Goal: Complete application form

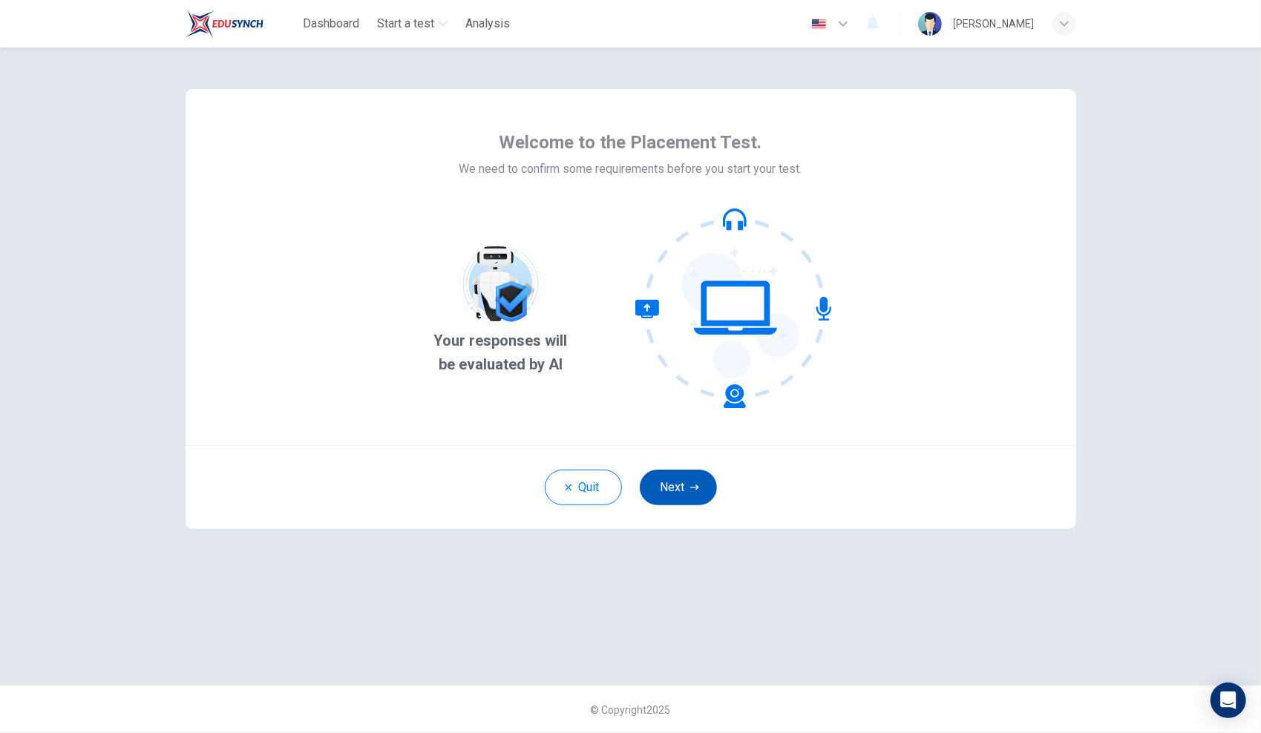
click at [665, 484] on button "Next" at bounding box center [678, 488] width 77 height 36
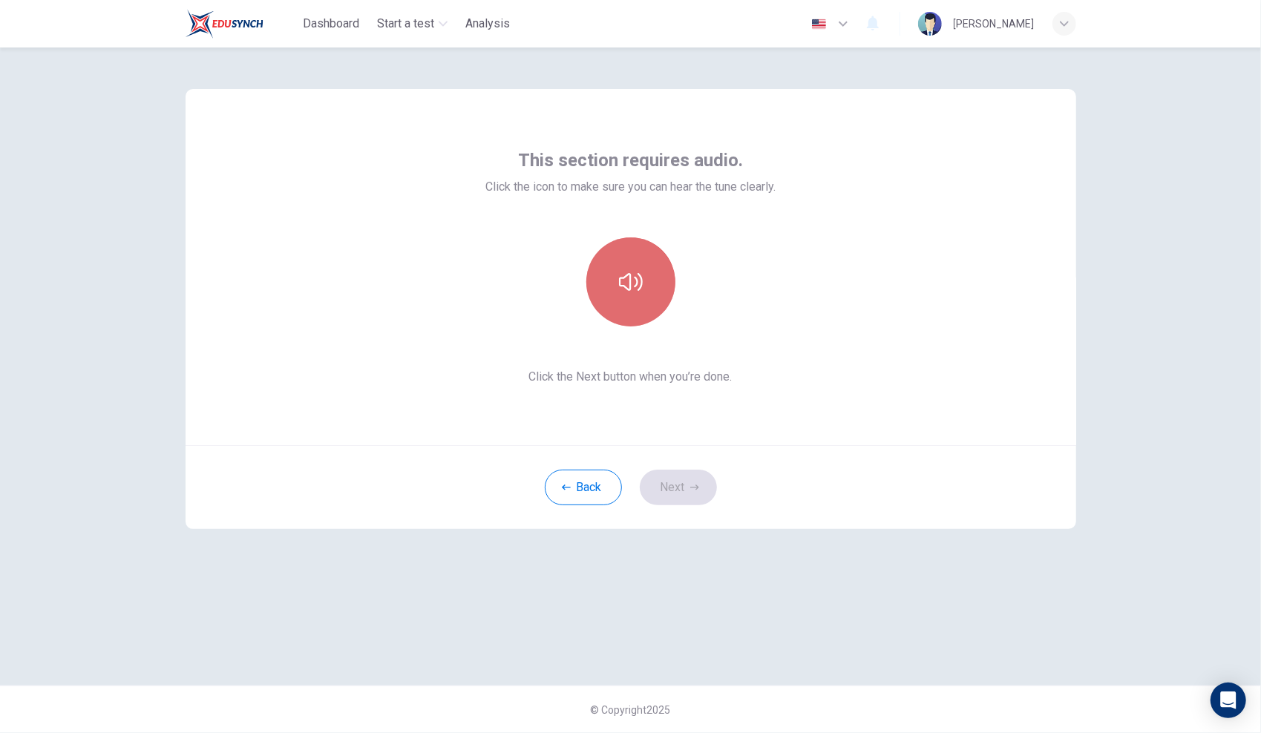
click at [629, 285] on icon "button" at bounding box center [631, 282] width 24 height 18
click at [640, 306] on button "button" at bounding box center [630, 281] width 89 height 89
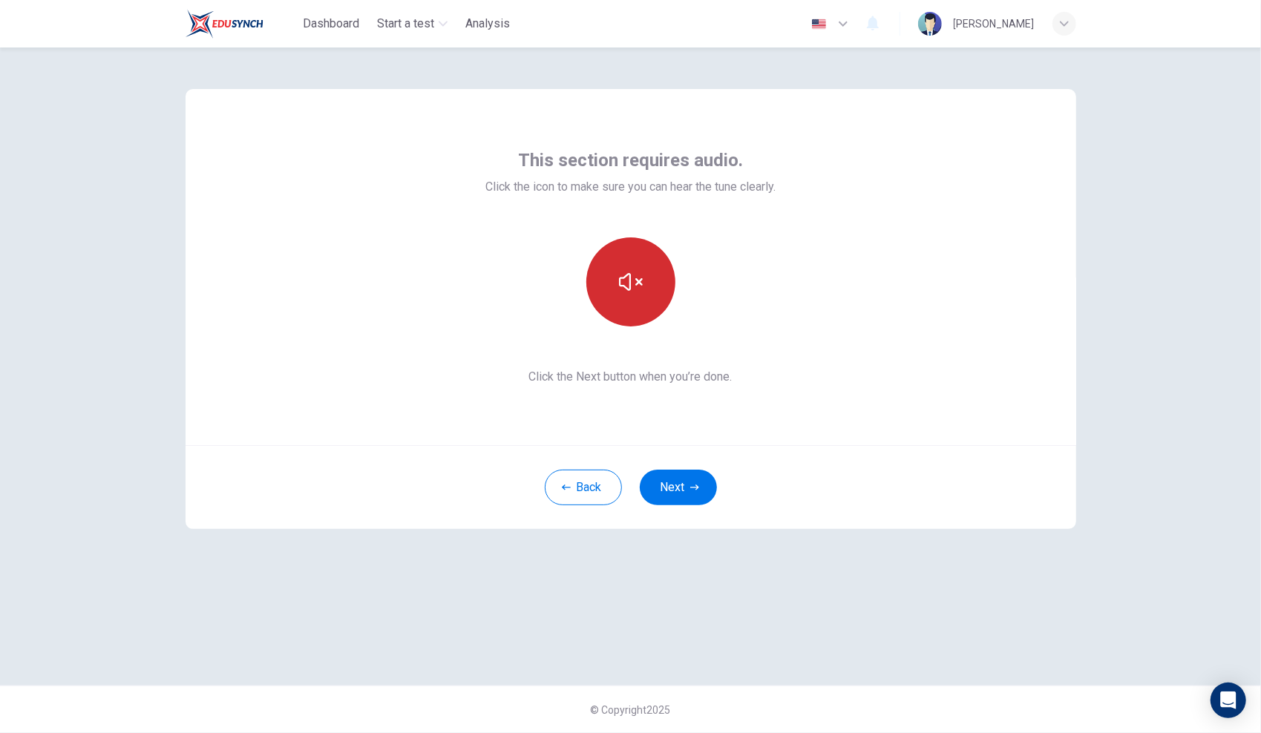
click at [640, 306] on button "button" at bounding box center [630, 281] width 89 height 89
click at [643, 286] on button "button" at bounding box center [630, 281] width 89 height 89
click at [693, 485] on icon "button" at bounding box center [694, 487] width 9 height 9
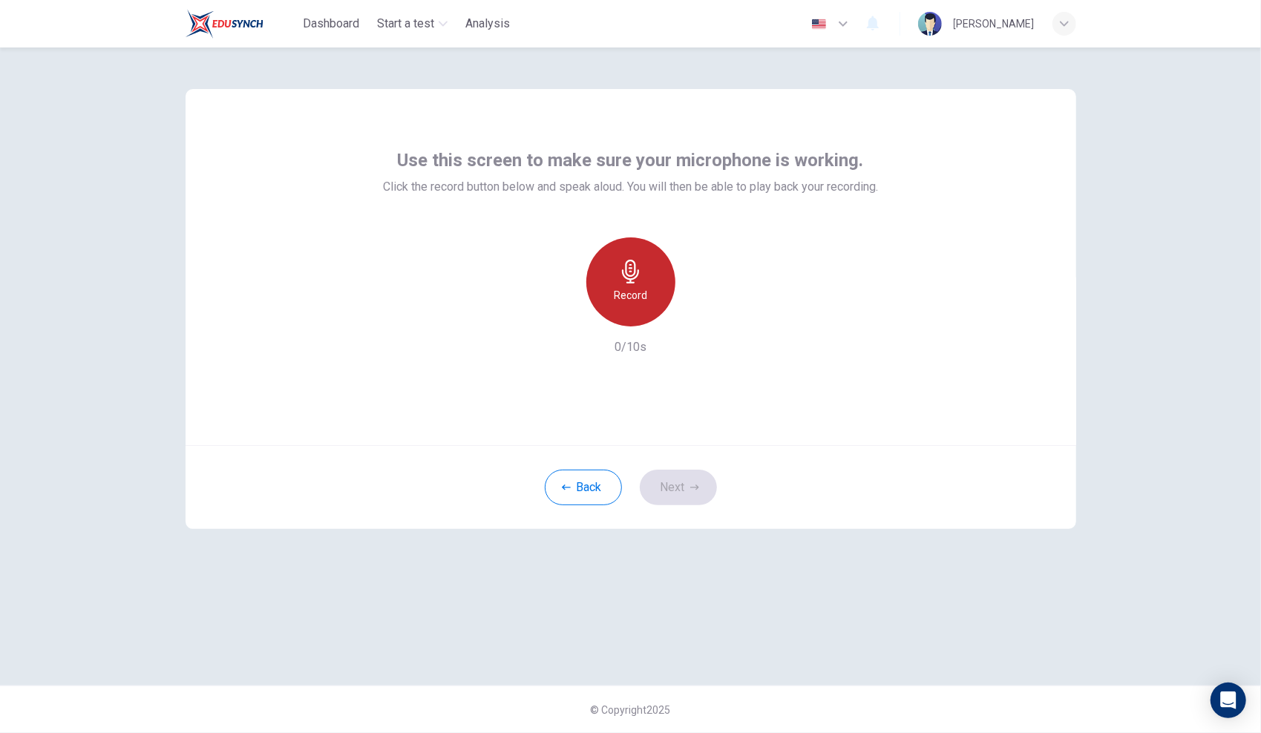
click at [642, 283] on icon "button" at bounding box center [631, 272] width 24 height 24
click at [565, 312] on icon "button" at bounding box center [562, 314] width 9 height 9
click at [647, 278] on div "Record" at bounding box center [630, 281] width 89 height 89
click at [647, 278] on div "Stop" at bounding box center [630, 281] width 89 height 89
click at [679, 481] on button "Next" at bounding box center [678, 488] width 77 height 36
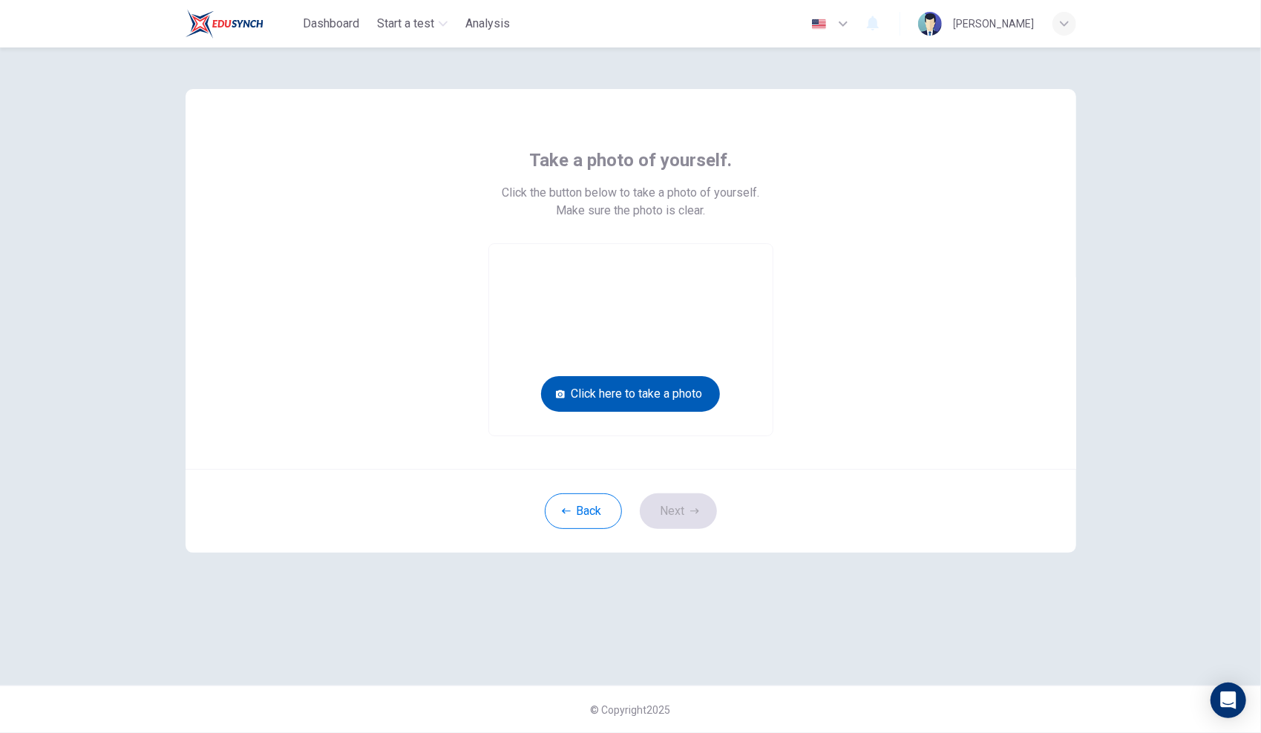
click at [693, 390] on button "Click here to take a photo" at bounding box center [630, 394] width 179 height 36
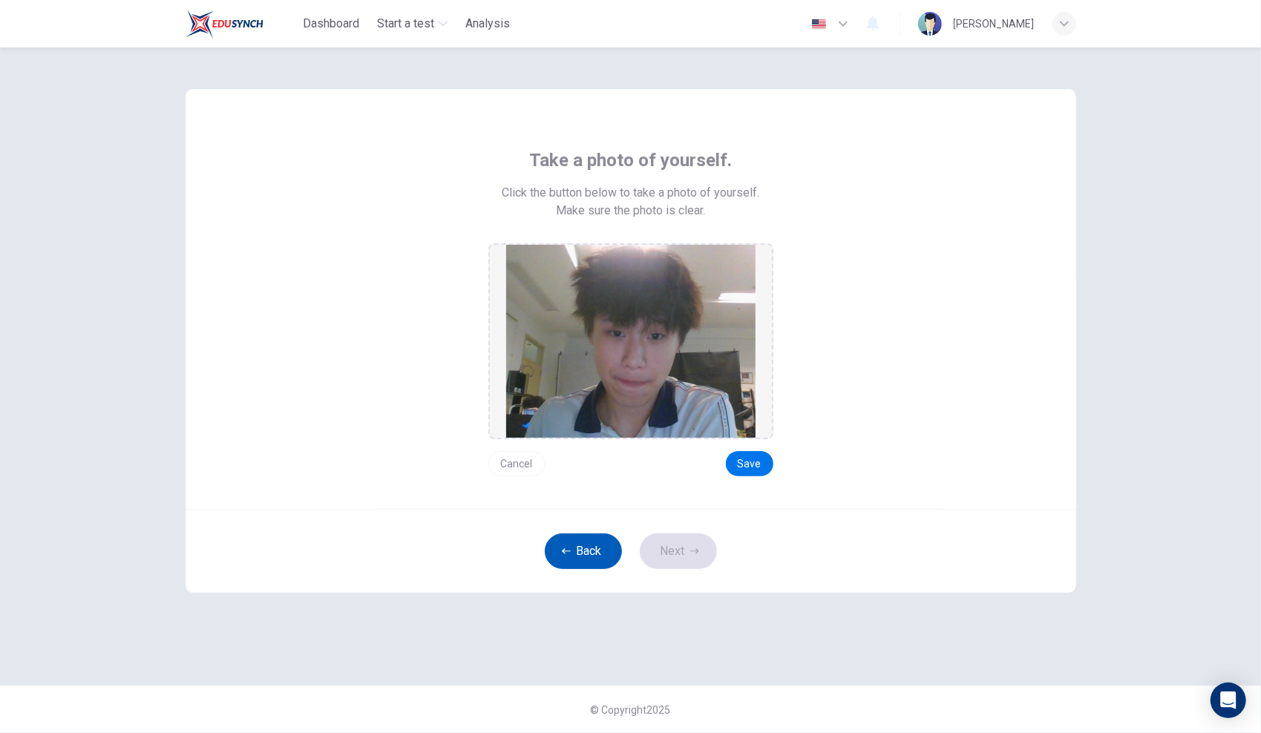
click at [569, 545] on button "Back" at bounding box center [583, 552] width 77 height 36
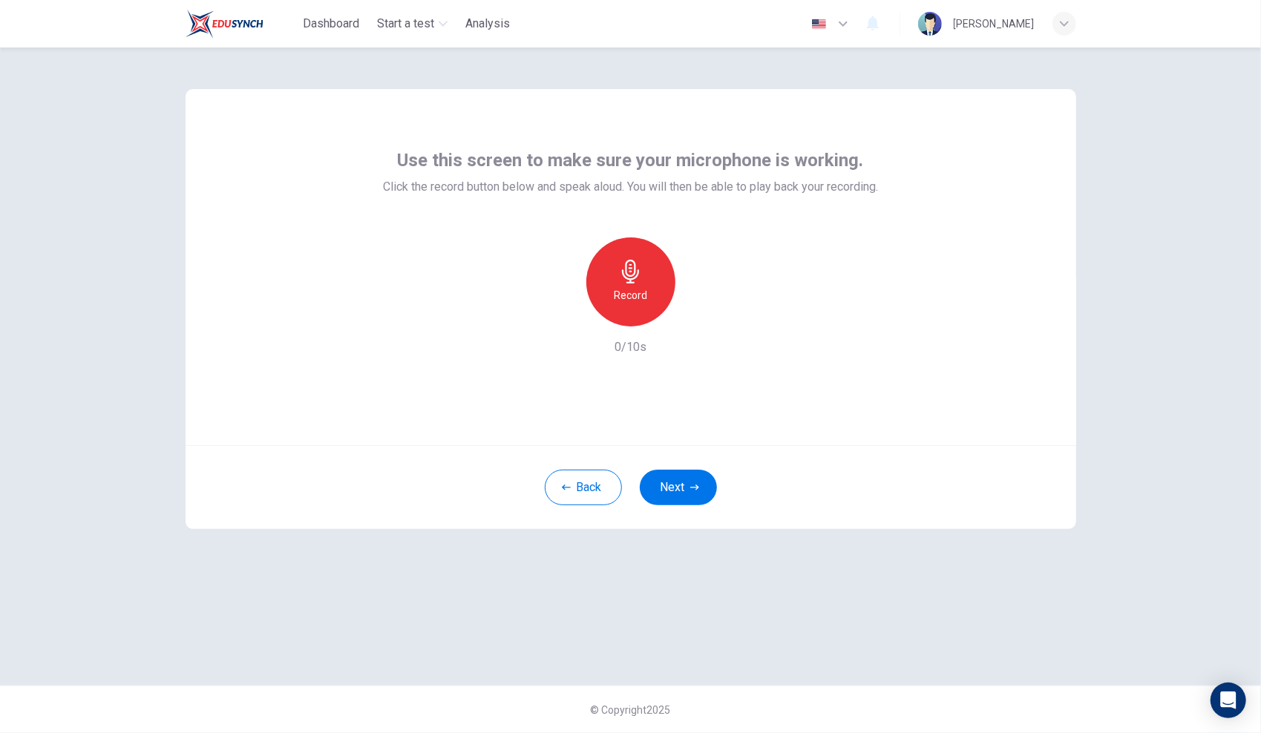
click at [651, 300] on div "Record" at bounding box center [630, 281] width 89 height 89
click at [640, 312] on div "Stop" at bounding box center [630, 281] width 89 height 89
click at [678, 481] on button "Next" at bounding box center [678, 488] width 77 height 36
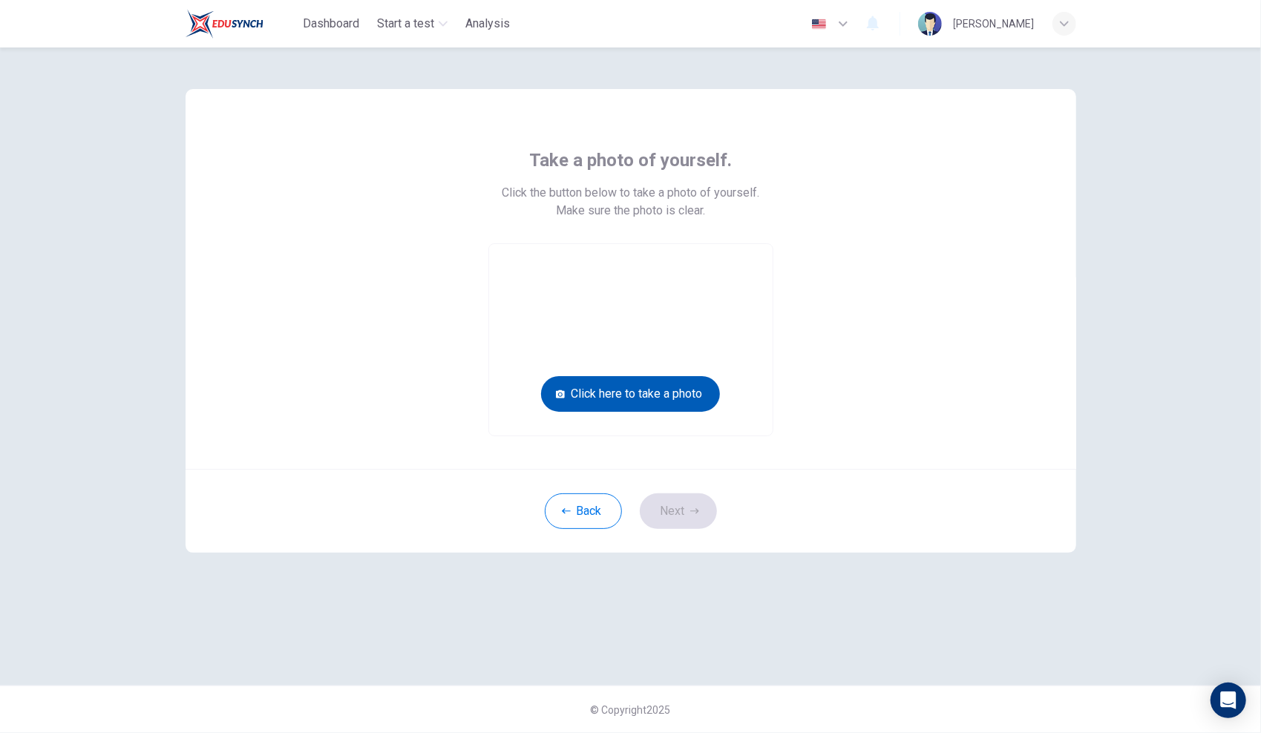
click at [692, 387] on button "Click here to take a photo" at bounding box center [630, 394] width 179 height 36
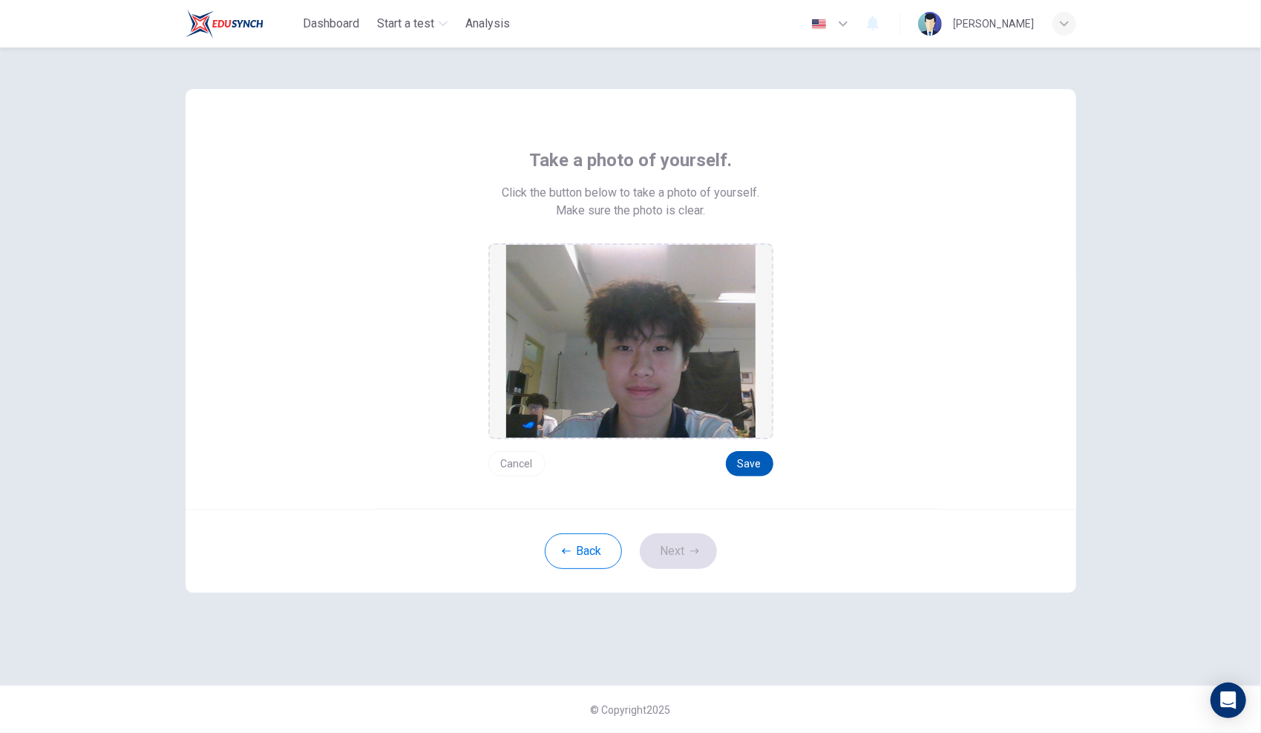
click at [763, 468] on button "Save" at bounding box center [749, 463] width 47 height 25
click at [683, 562] on button "Next" at bounding box center [678, 552] width 77 height 36
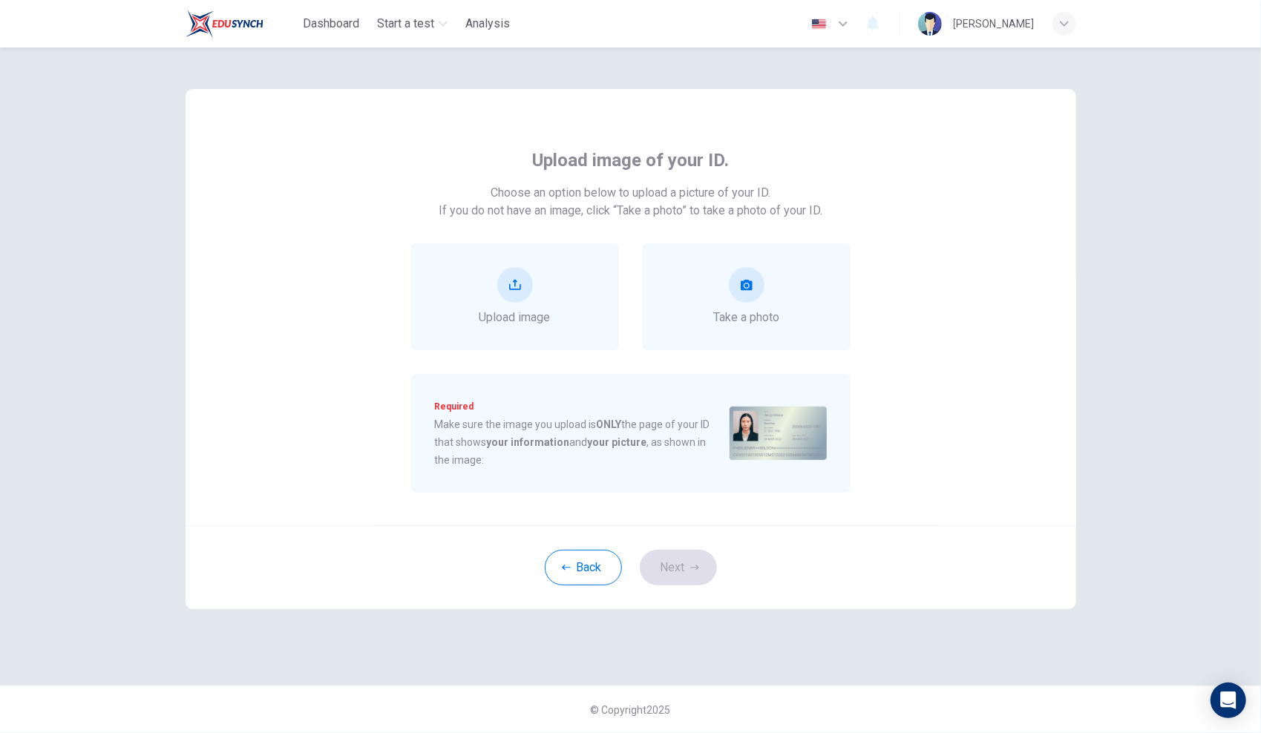
click at [1125, 96] on div "Upload image of your ID. Choose an option below to upload a picture of your ID.…" at bounding box center [630, 390] width 1261 height 686
click at [1216, 700] on div "Open Intercom Messenger" at bounding box center [1228, 700] width 39 height 39
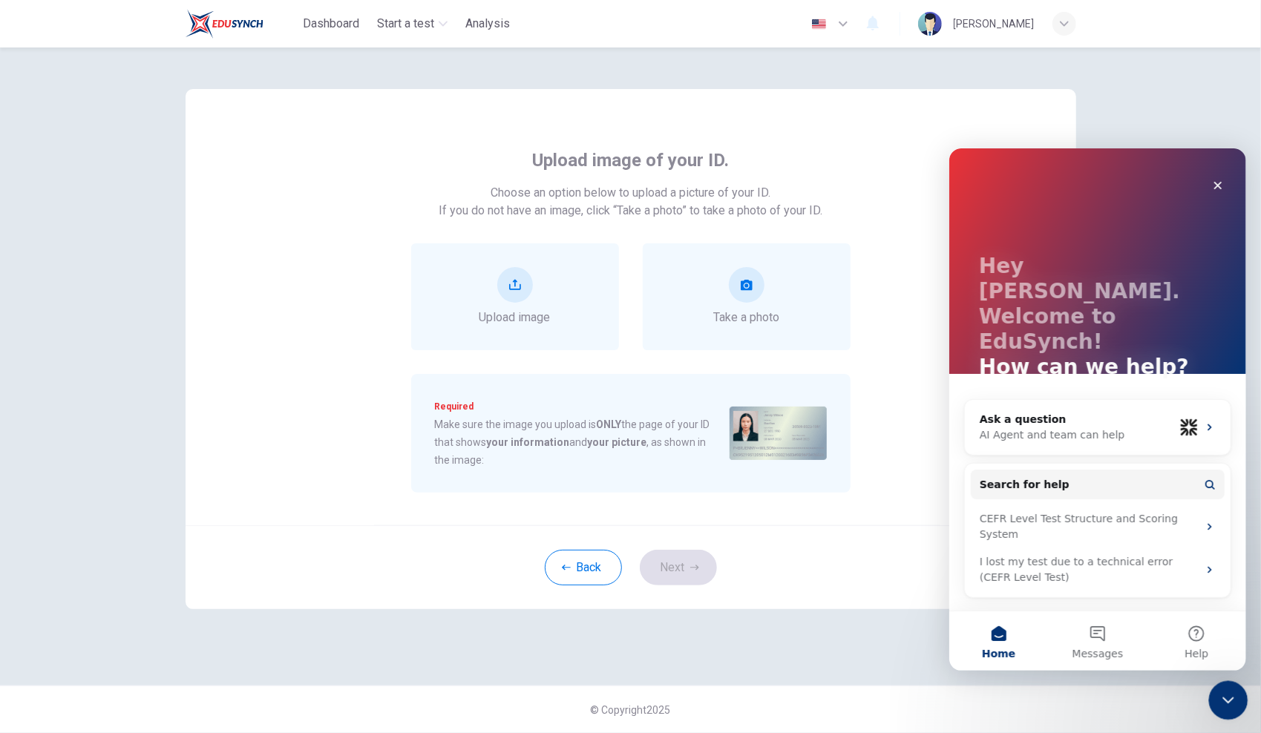
click at [1209, 693] on div "Close Intercom Messenger" at bounding box center [1226, 699] width 36 height 36
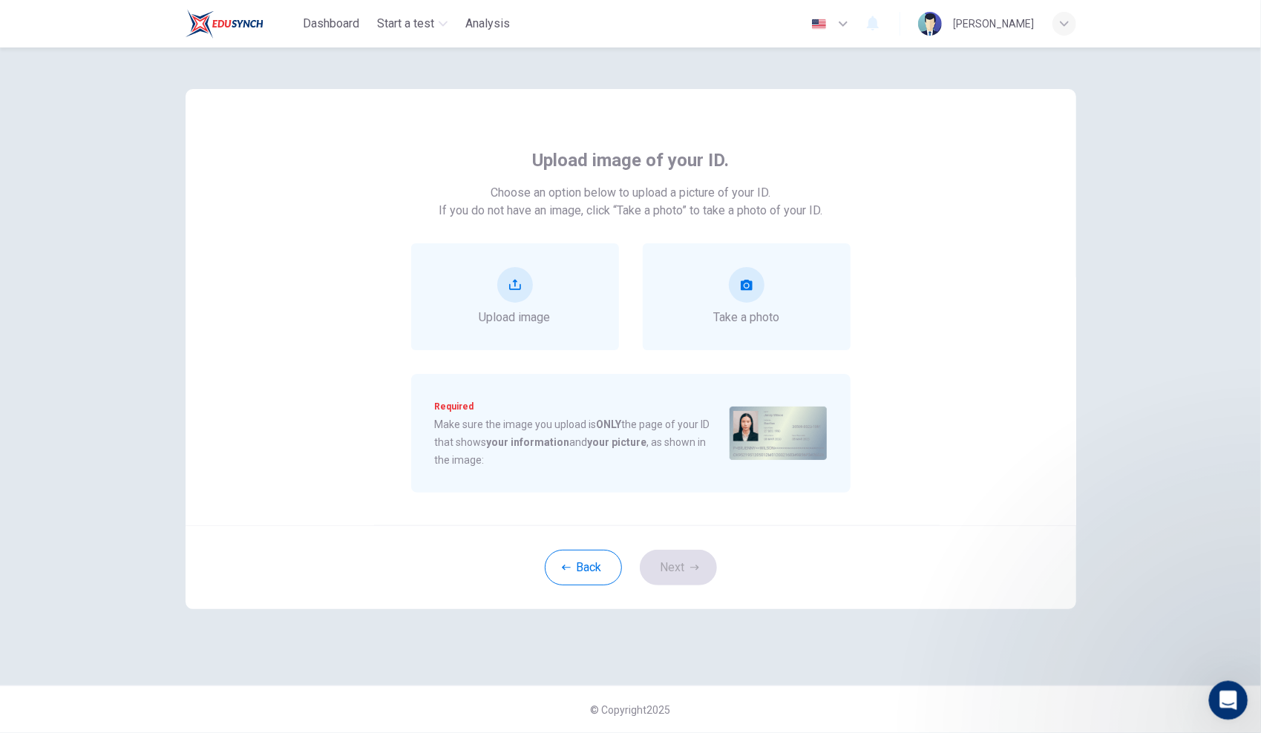
click at [1210, 693] on div "Open Intercom Messenger" at bounding box center [1225, 698] width 49 height 49
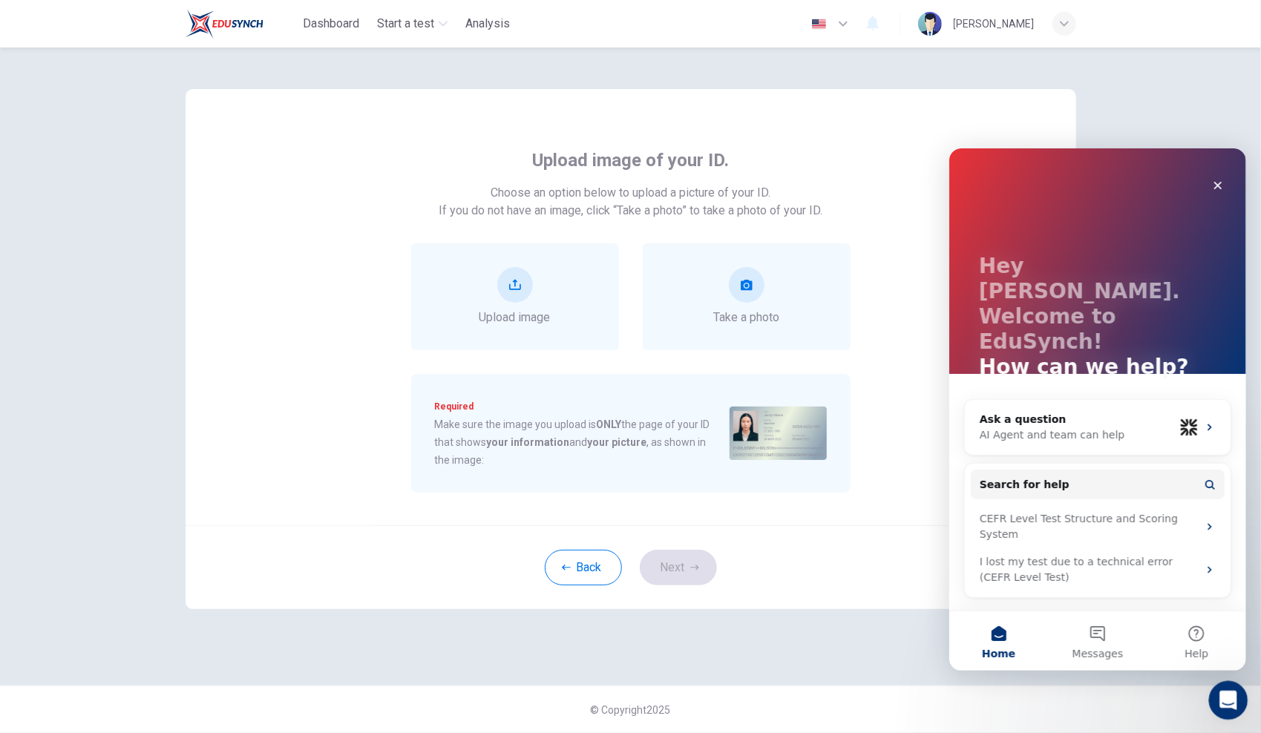
click at [1209, 693] on div "Open Intercom Messenger" at bounding box center [1225, 698] width 49 height 49
click at [1209, 693] on div "Close Intercom Messenger" at bounding box center [1226, 699] width 36 height 36
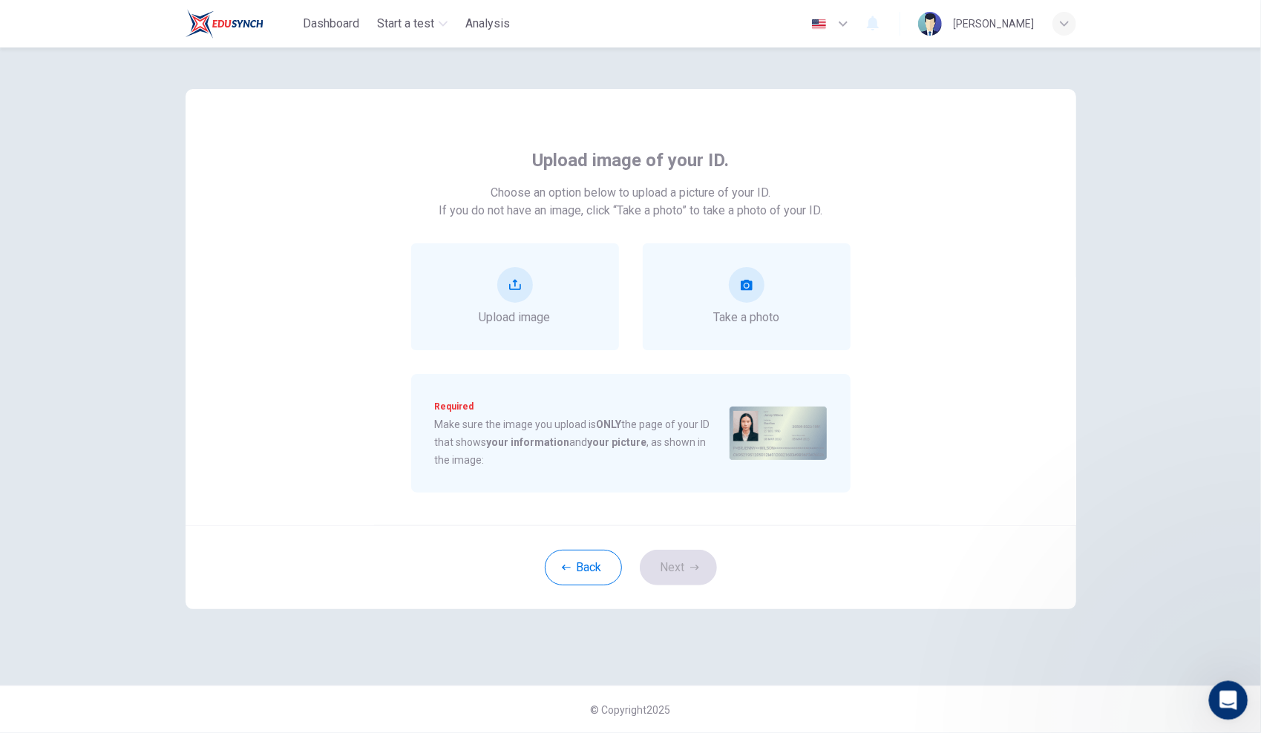
click at [1209, 693] on div "Open Intercom Messenger" at bounding box center [1225, 698] width 49 height 49
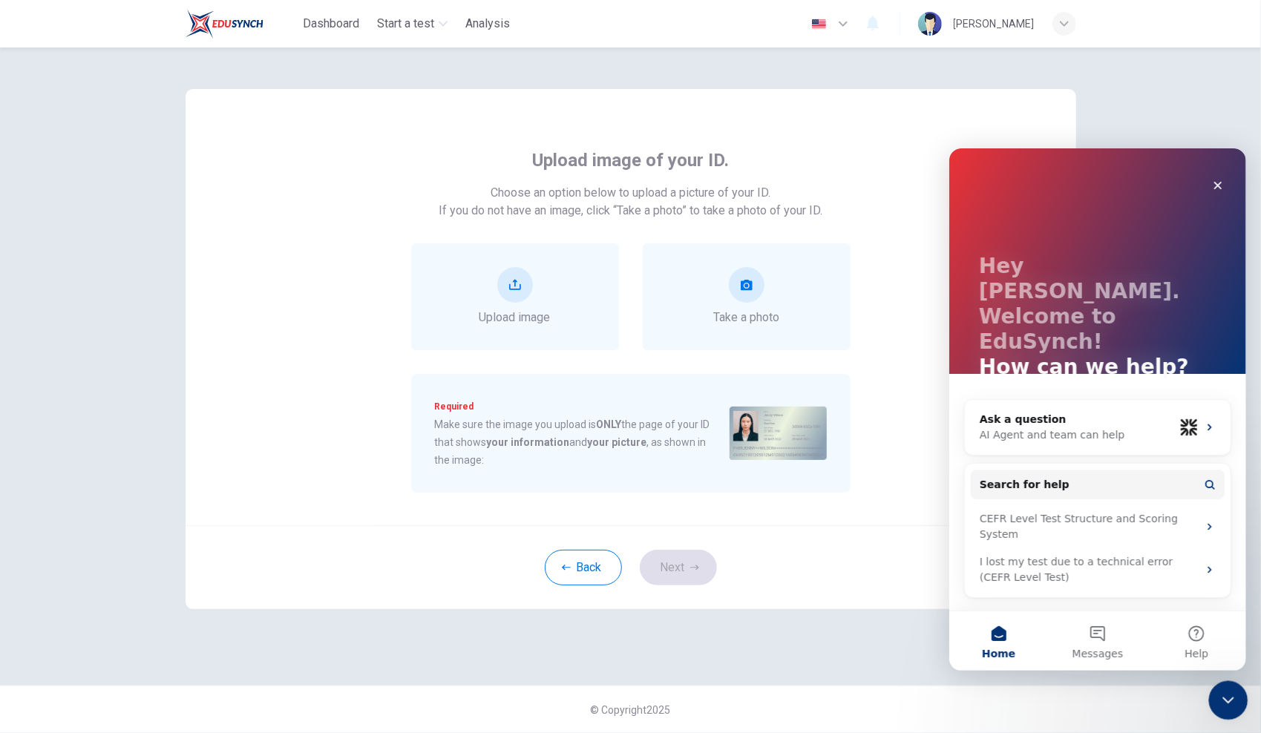
click at [1209, 693] on div "Close Intercom Messenger" at bounding box center [1226, 699] width 36 height 36
click at [1212, 691] on div "Close Intercom Messenger" at bounding box center [1226, 699] width 36 height 36
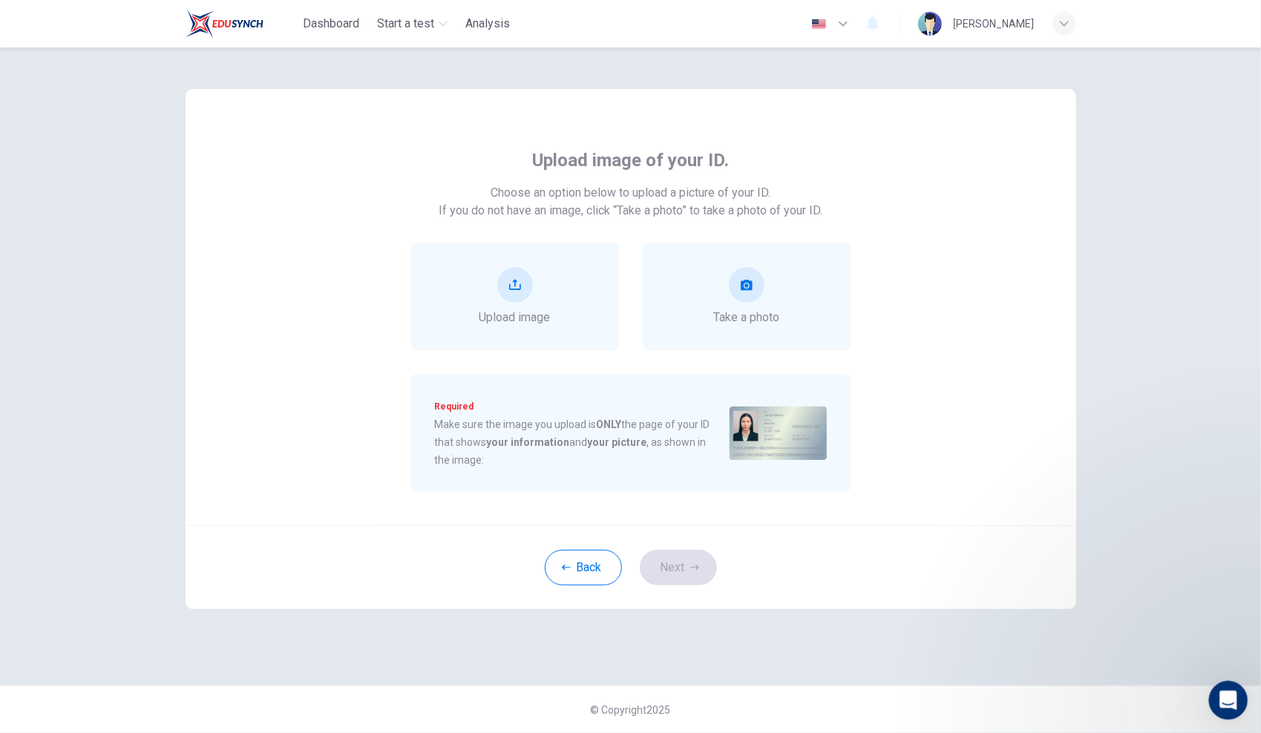
click at [1212, 691] on div "Open Intercom Messenger" at bounding box center [1225, 698] width 49 height 49
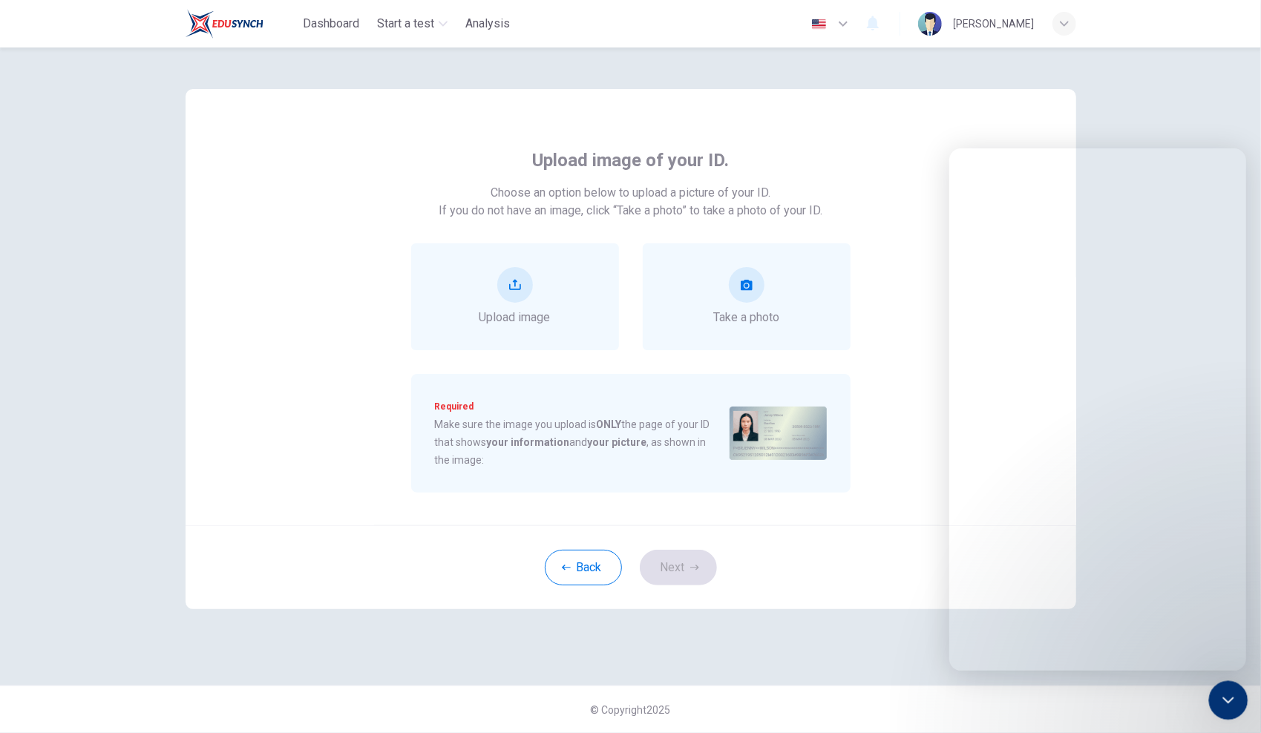
click at [1213, 692] on div "Close Intercom Messenger" at bounding box center [1226, 699] width 36 height 36
